Goal: Use online tool/utility

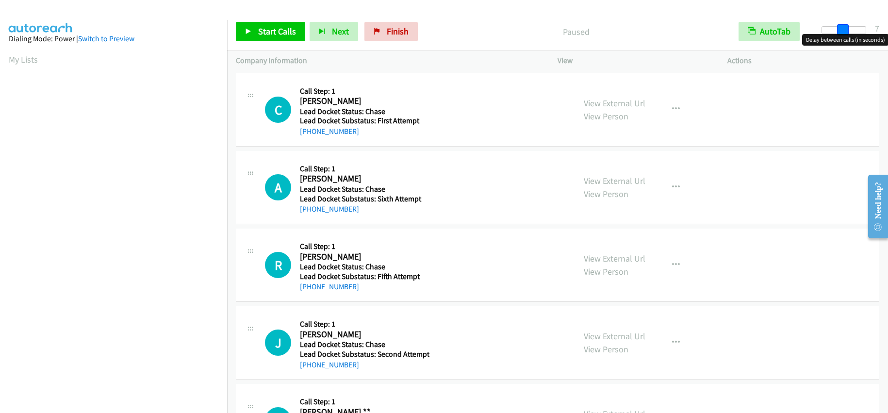
drag, startPoint x: 823, startPoint y: 30, endPoint x: 843, endPoint y: 32, distance: 19.5
click at [843, 32] on span at bounding box center [843, 30] width 12 height 12
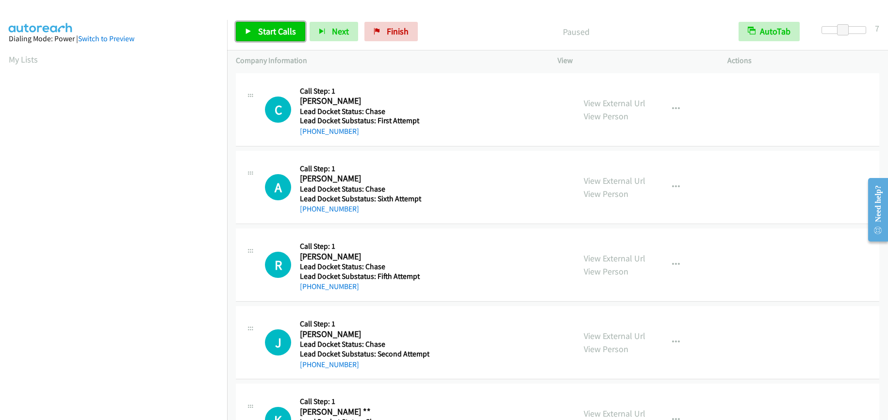
click at [268, 27] on span "Start Calls" at bounding box center [277, 31] width 38 height 11
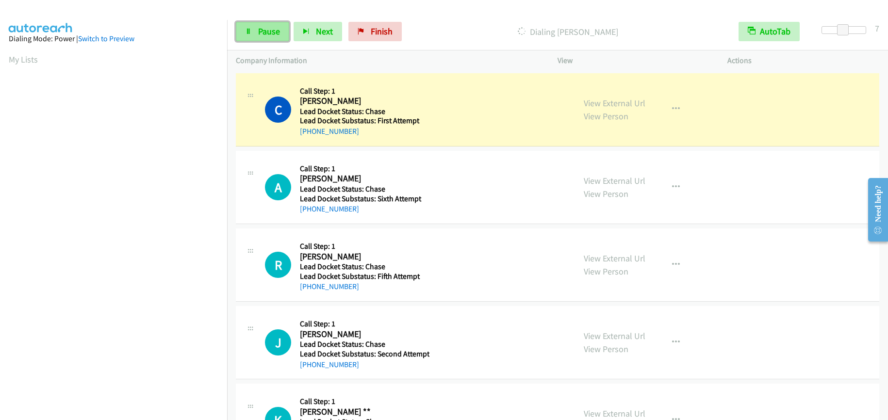
click at [264, 32] on span "Pause" at bounding box center [269, 31] width 22 height 11
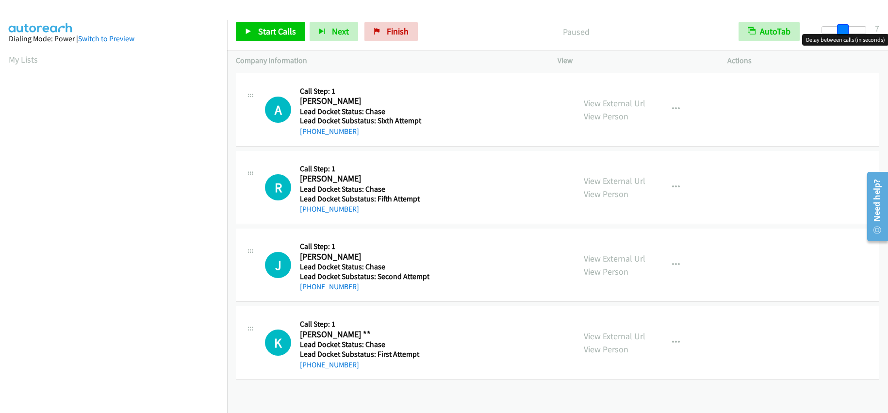
drag, startPoint x: 824, startPoint y: 29, endPoint x: 843, endPoint y: 30, distance: 18.9
click at [843, 30] on span at bounding box center [843, 30] width 12 height 12
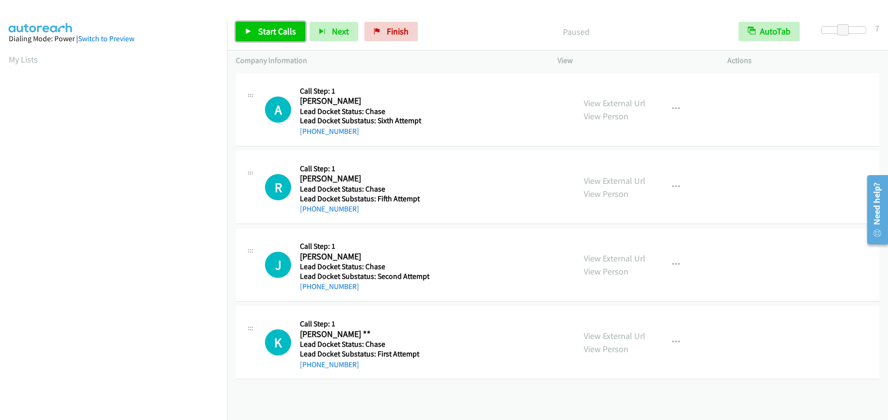
click at [276, 29] on span "Start Calls" at bounding box center [277, 31] width 38 height 11
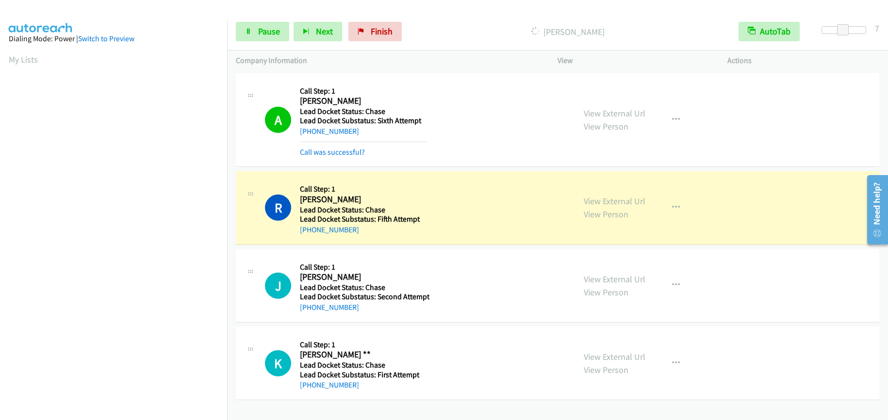
scroll to position [124, 0]
click at [266, 36] on span "Pause" at bounding box center [269, 31] width 22 height 11
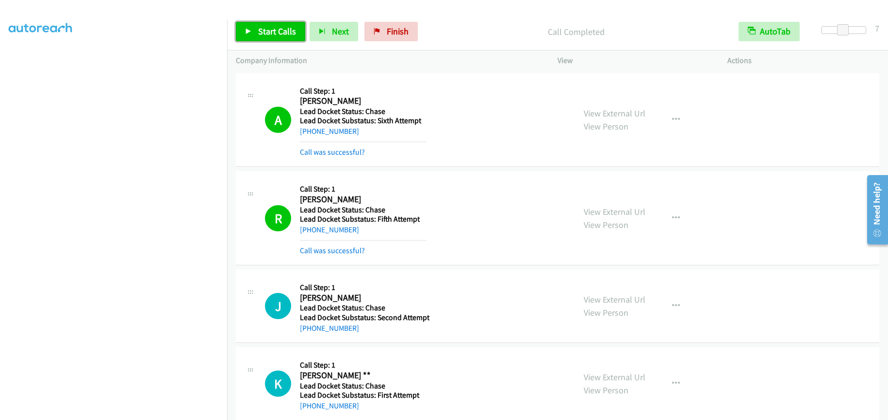
click at [282, 30] on span "Start Calls" at bounding box center [277, 31] width 38 height 11
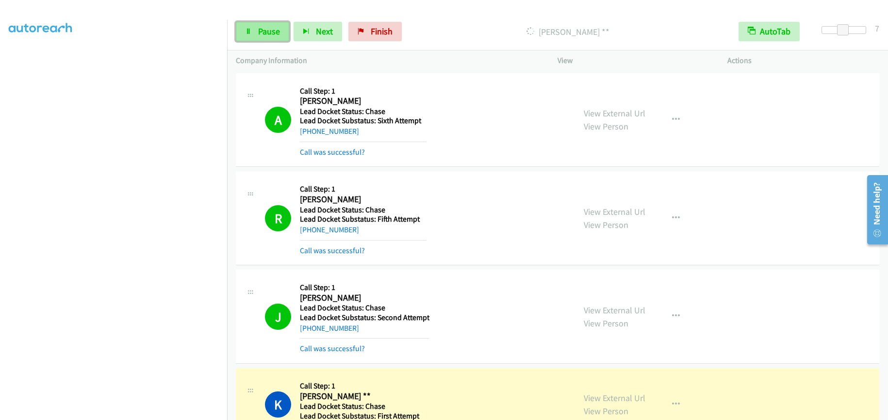
click at [253, 33] on link "Pause" at bounding box center [262, 31] width 53 height 19
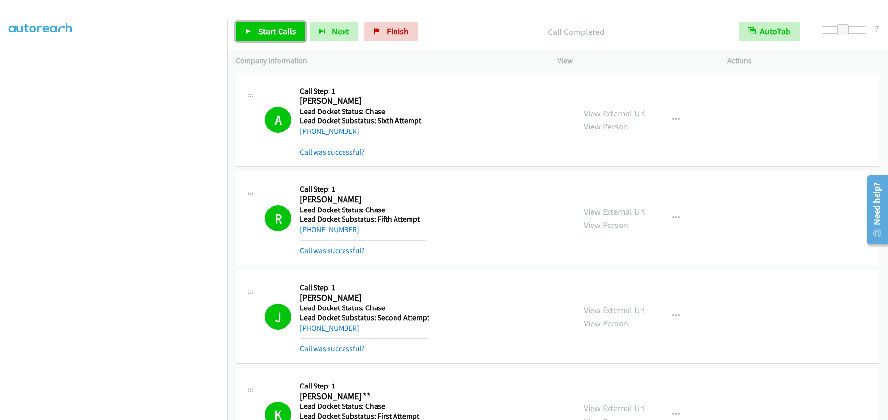
click at [256, 28] on link "Start Calls" at bounding box center [270, 31] width 69 height 19
click at [257, 33] on link "Pause" at bounding box center [262, 31] width 53 height 19
click at [275, 25] on link "Start Calls" at bounding box center [270, 31] width 69 height 19
click at [263, 38] on link "Pause" at bounding box center [262, 31] width 53 height 19
click at [259, 36] on span "Start Calls" at bounding box center [277, 31] width 38 height 11
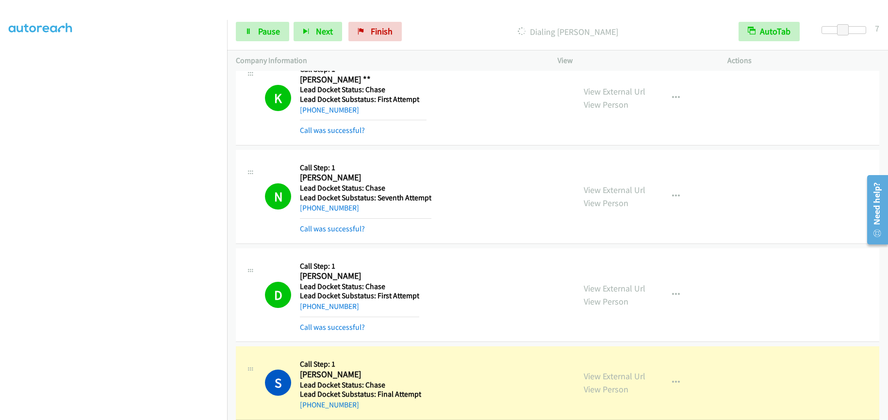
scroll to position [485, 0]
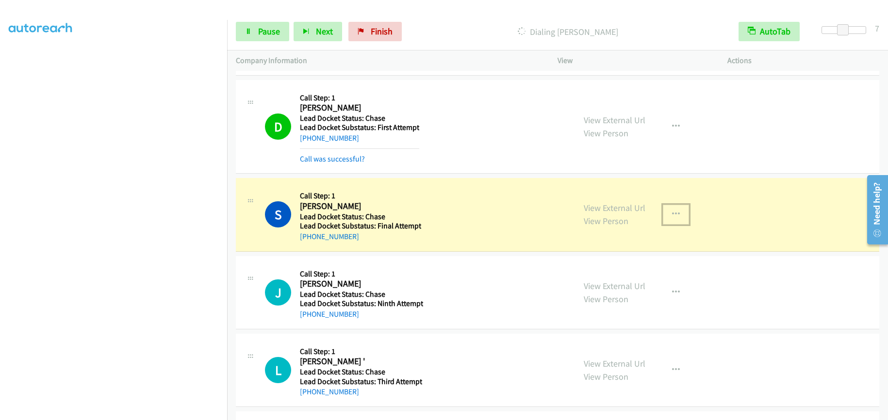
click at [665, 211] on button "button" at bounding box center [676, 214] width 26 height 19
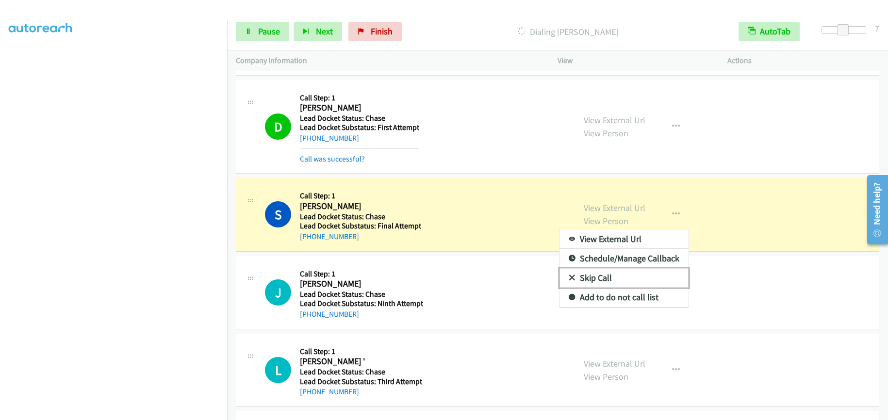
click at [586, 276] on link "Skip Call" at bounding box center [623, 277] width 129 height 19
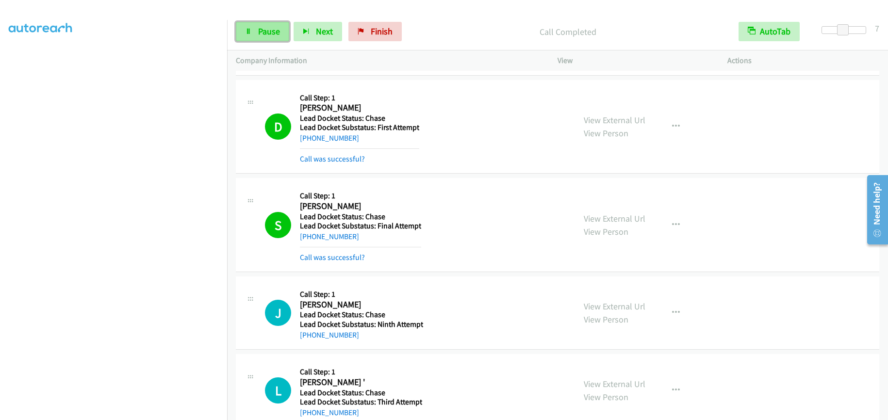
click at [272, 35] on span "Pause" at bounding box center [269, 31] width 22 height 11
click at [279, 30] on span "Start Calls" at bounding box center [277, 31] width 38 height 11
click at [252, 29] on link "Pause" at bounding box center [262, 31] width 53 height 19
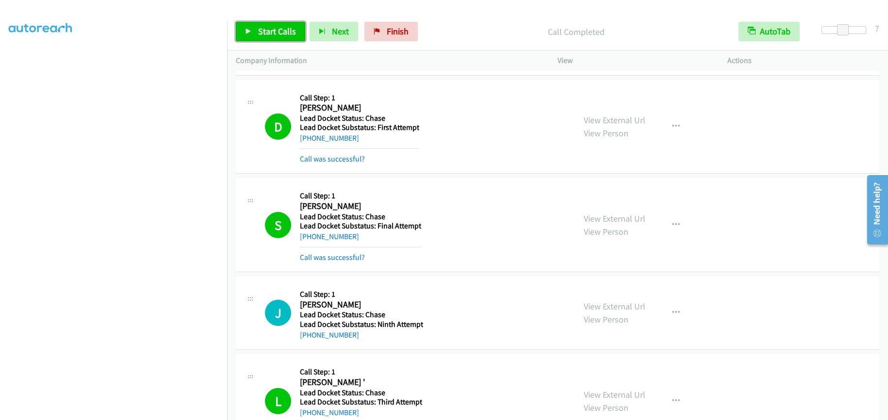
click at [272, 25] on link "Start Calls" at bounding box center [270, 31] width 69 height 19
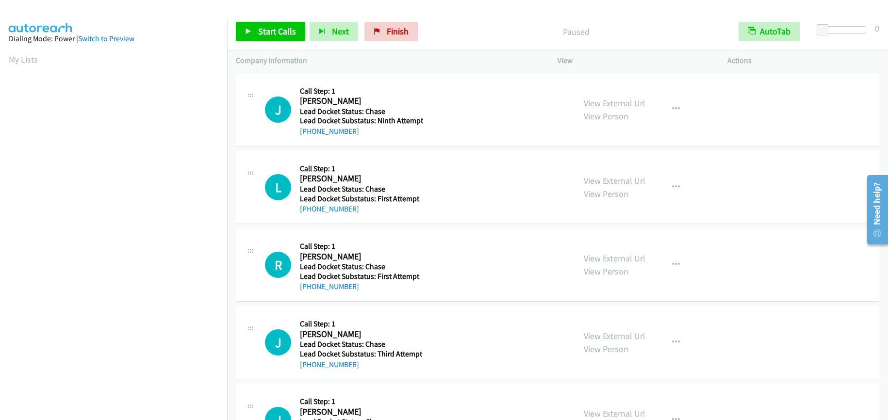
scroll to position [124, 0]
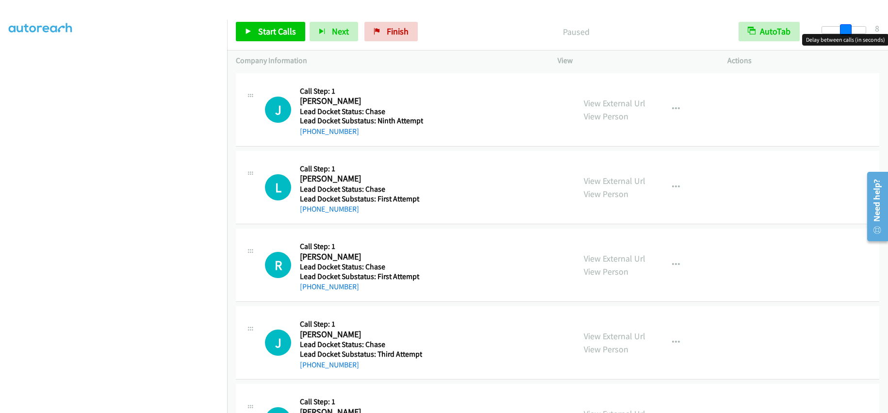
drag, startPoint x: 818, startPoint y: 32, endPoint x: 840, endPoint y: 27, distance: 22.3
click at [840, 27] on span at bounding box center [846, 30] width 12 height 12
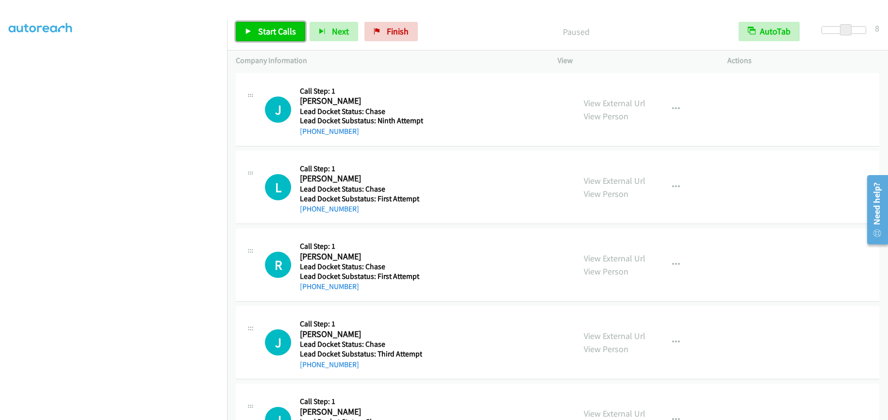
click at [284, 31] on span "Start Calls" at bounding box center [277, 31] width 38 height 11
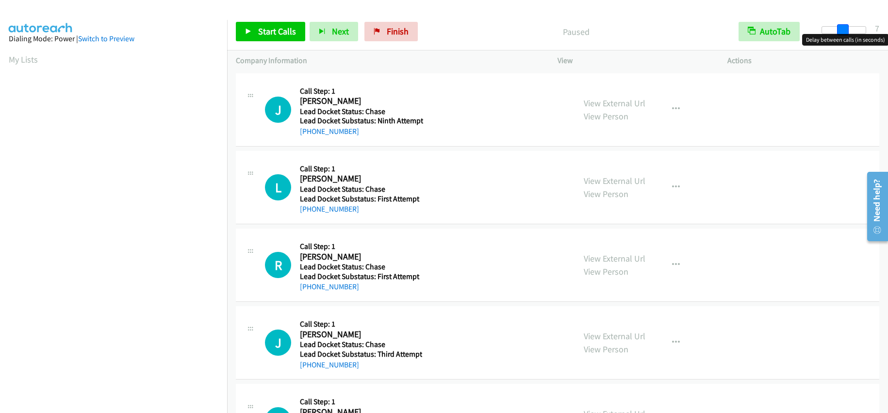
drag, startPoint x: 821, startPoint y: 29, endPoint x: 841, endPoint y: 28, distance: 20.4
click at [841, 28] on span at bounding box center [843, 30] width 12 height 12
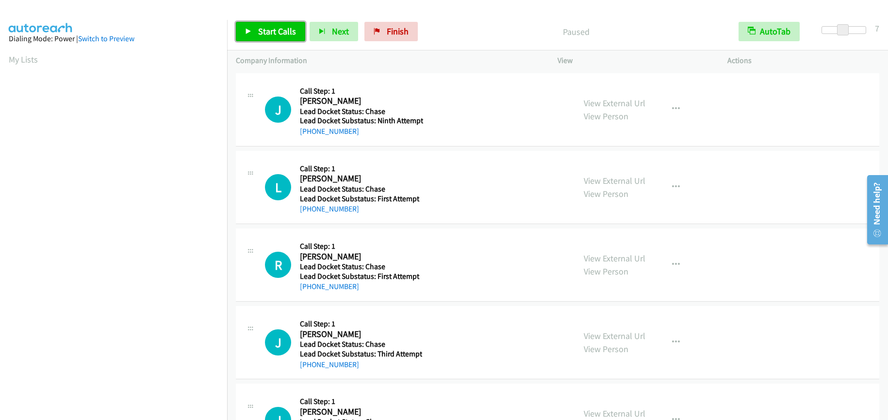
click at [274, 26] on span "Start Calls" at bounding box center [277, 31] width 38 height 11
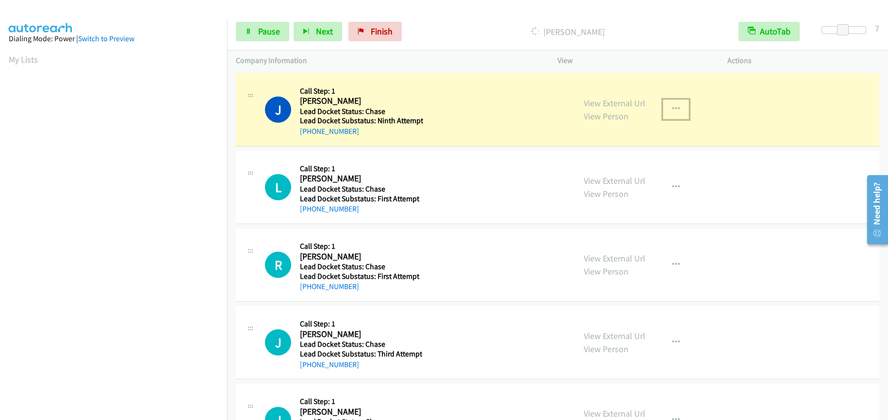
click at [678, 107] on button "button" at bounding box center [676, 108] width 26 height 19
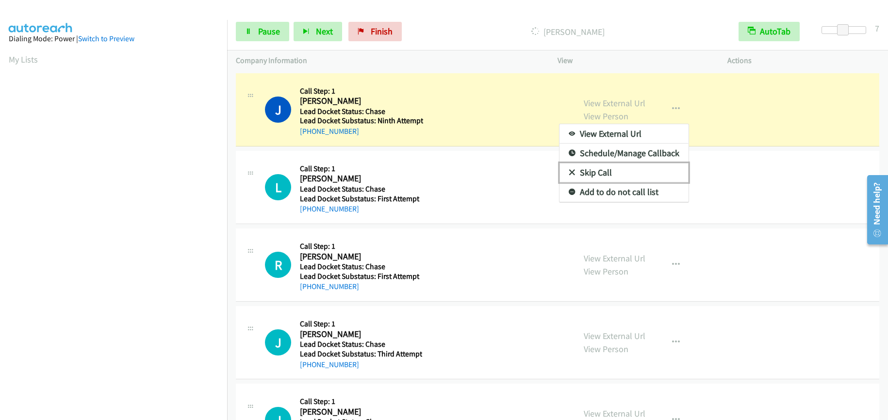
click at [607, 172] on link "Skip Call" at bounding box center [623, 172] width 129 height 19
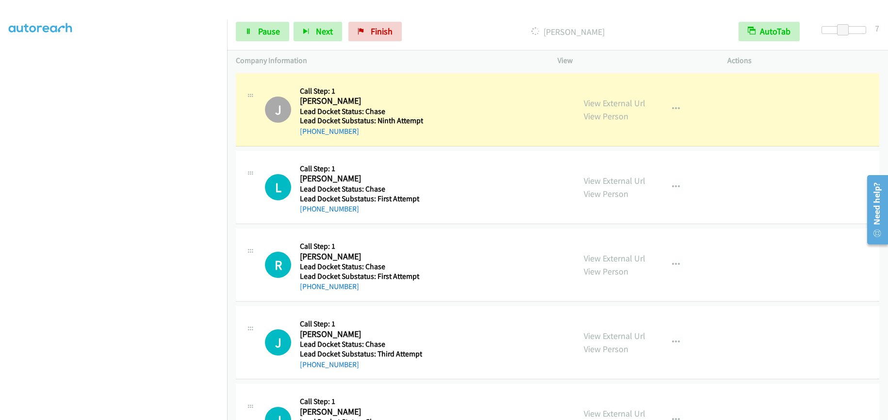
scroll to position [124, 0]
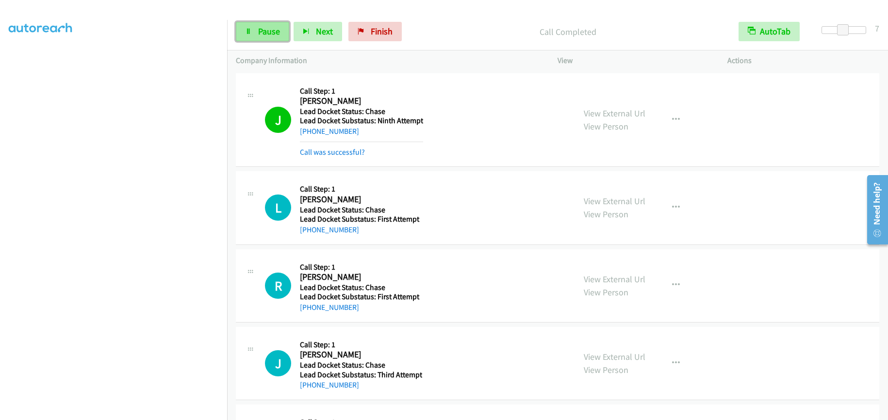
click at [256, 30] on link "Pause" at bounding box center [262, 31] width 53 height 19
click at [277, 29] on span "Start Calls" at bounding box center [277, 31] width 38 height 11
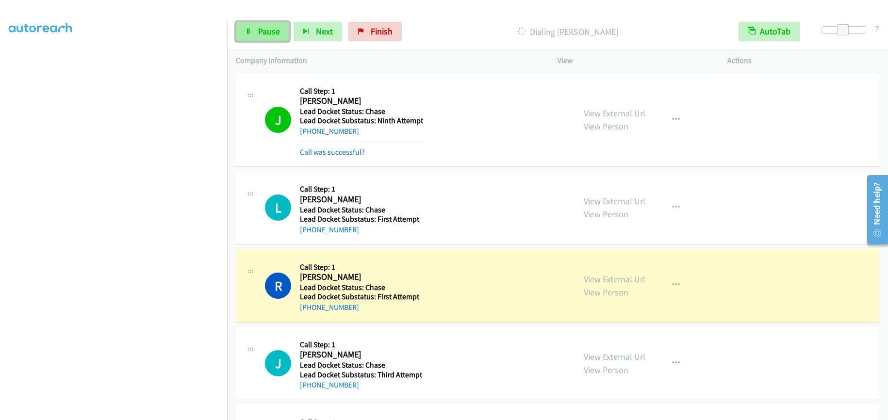
click at [257, 29] on link "Pause" at bounding box center [262, 31] width 53 height 19
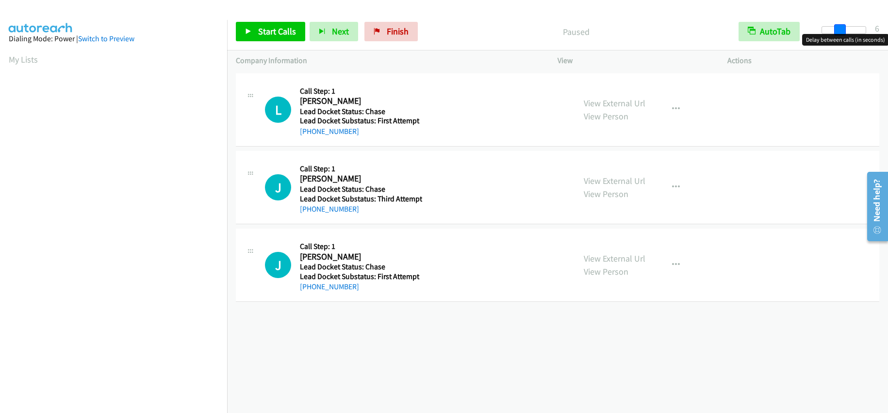
drag, startPoint x: 823, startPoint y: 29, endPoint x: 839, endPoint y: 32, distance: 16.3
click at [839, 32] on span at bounding box center [840, 30] width 12 height 12
click at [840, 31] on span at bounding box center [843, 30] width 12 height 12
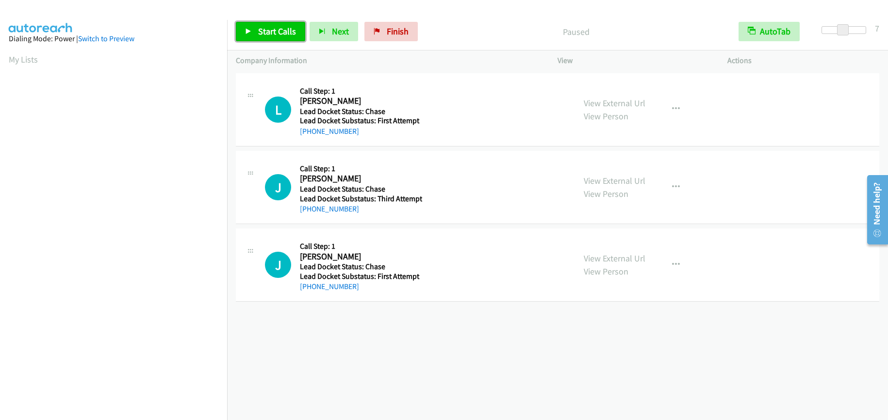
click at [271, 31] on span "Start Calls" at bounding box center [277, 31] width 38 height 11
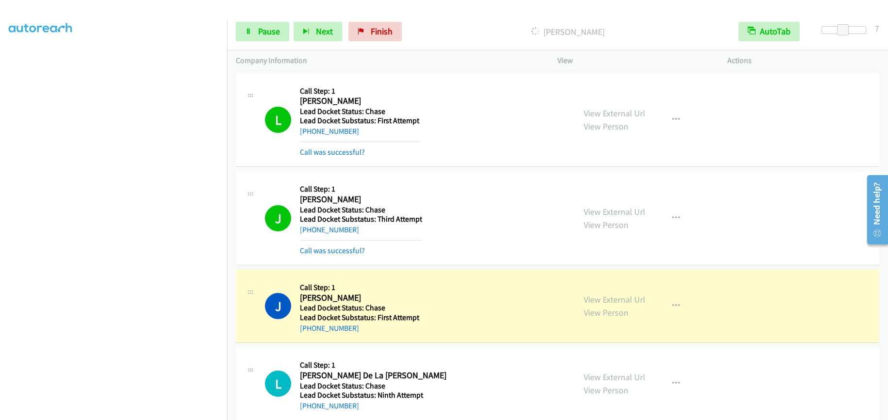
scroll to position [97, 0]
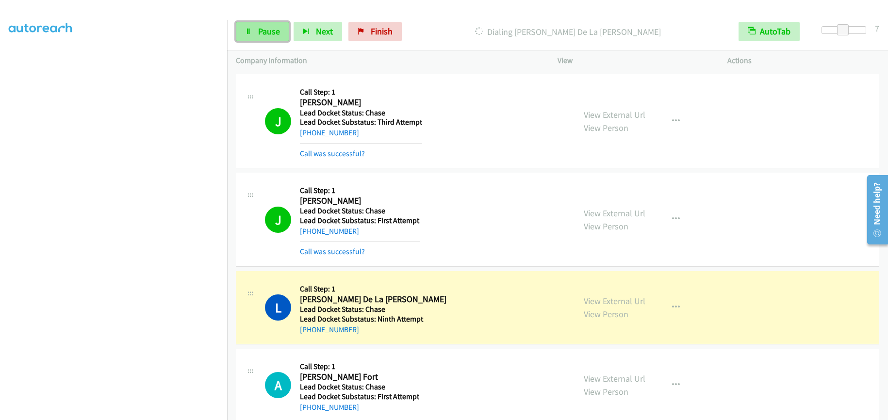
click at [259, 34] on span "Pause" at bounding box center [269, 31] width 22 height 11
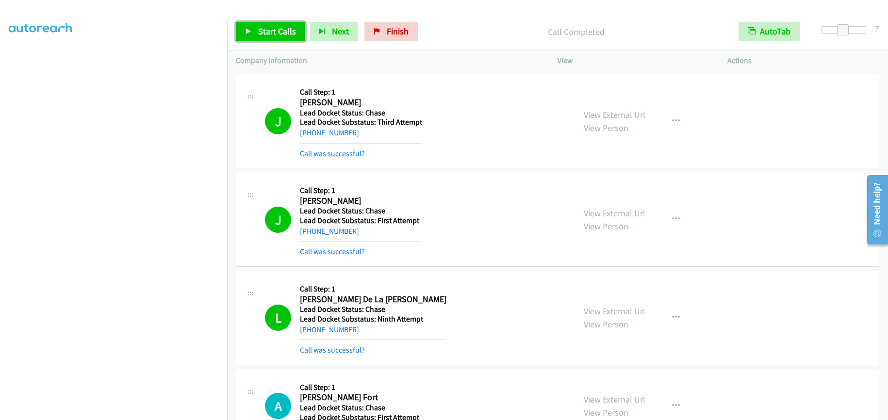
click at [266, 38] on link "Start Calls" at bounding box center [270, 31] width 69 height 19
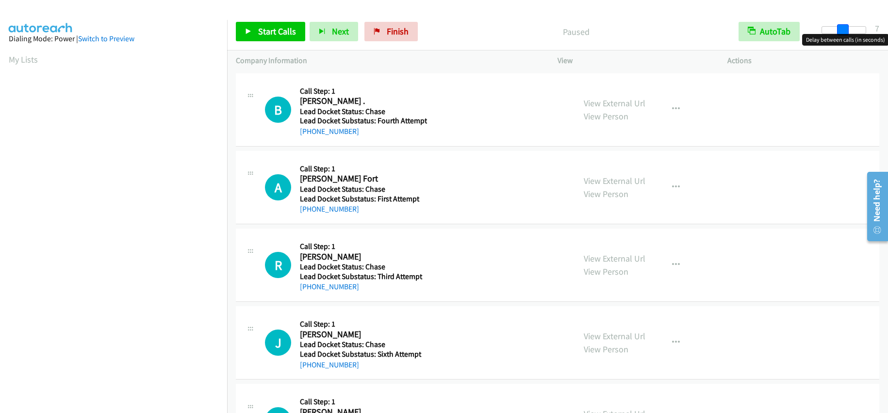
drag, startPoint x: 824, startPoint y: 30, endPoint x: 845, endPoint y: 35, distance: 21.5
click at [845, 35] on body "Start Calls Pause Next Finish Paused AutoTab AutoTab 7 Company Information Info…" at bounding box center [444, 23] width 888 height 46
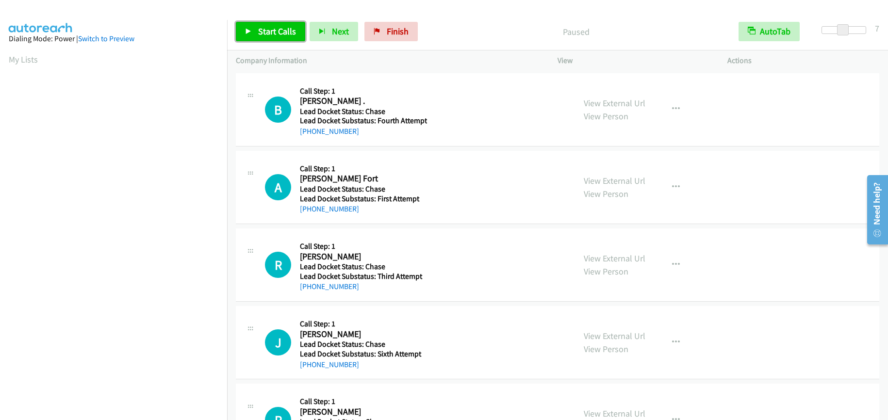
click at [278, 26] on span "Start Calls" at bounding box center [277, 31] width 38 height 11
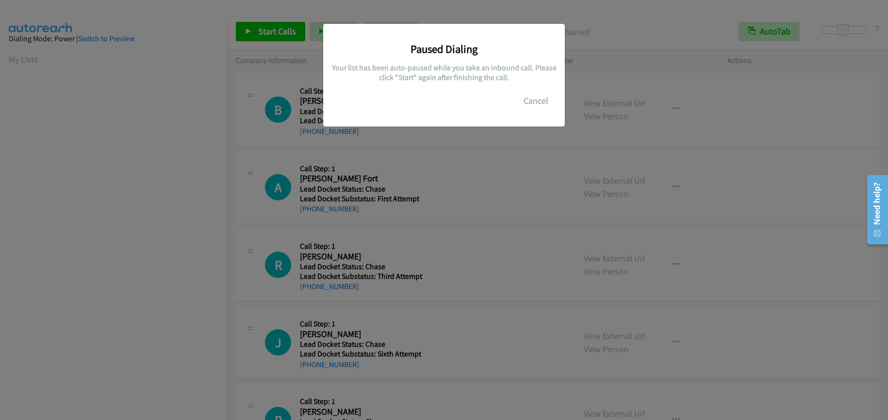
scroll to position [124, 0]
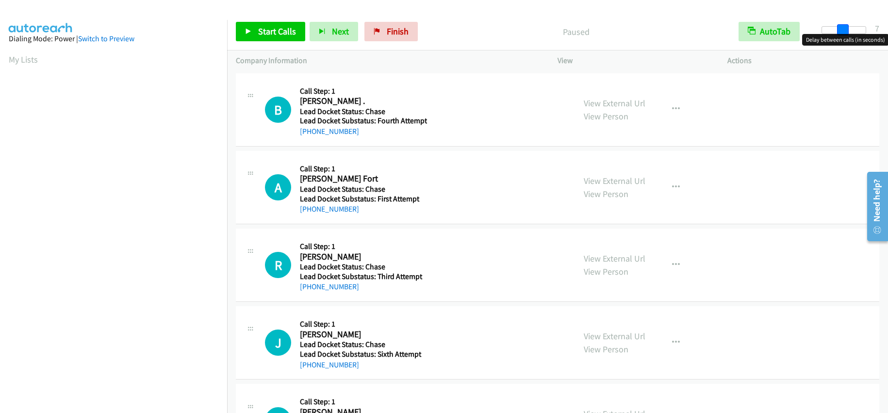
drag, startPoint x: 826, startPoint y: 28, endPoint x: 847, endPoint y: 29, distance: 20.4
click at [847, 29] on span at bounding box center [843, 30] width 12 height 12
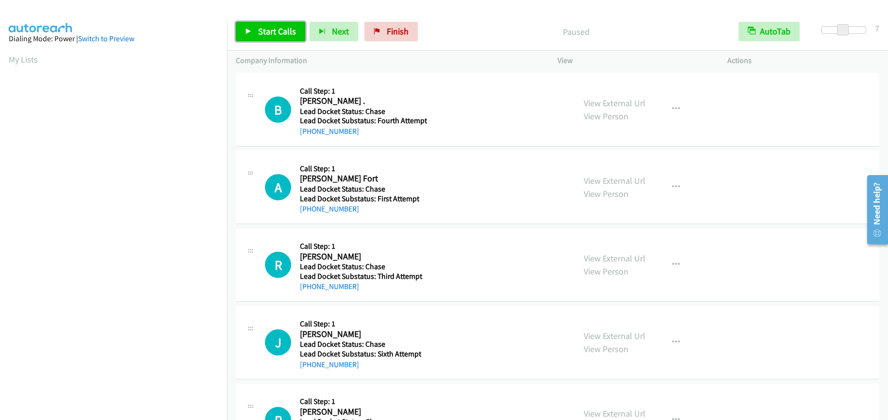
click at [275, 32] on span "Start Calls" at bounding box center [277, 31] width 38 height 11
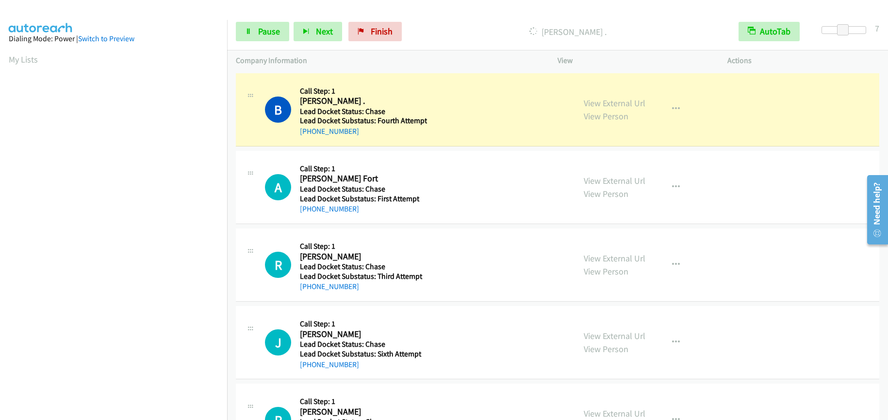
scroll to position [124, 0]
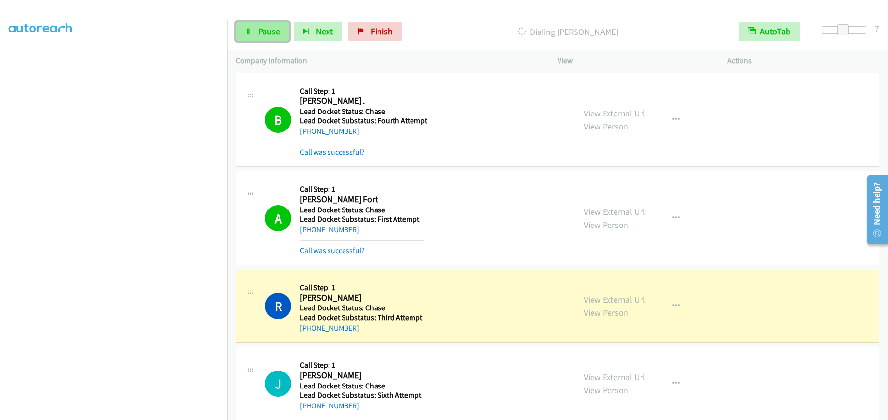
click at [263, 27] on span "Pause" at bounding box center [269, 31] width 22 height 11
